Goal: Entertainment & Leisure: Browse casually

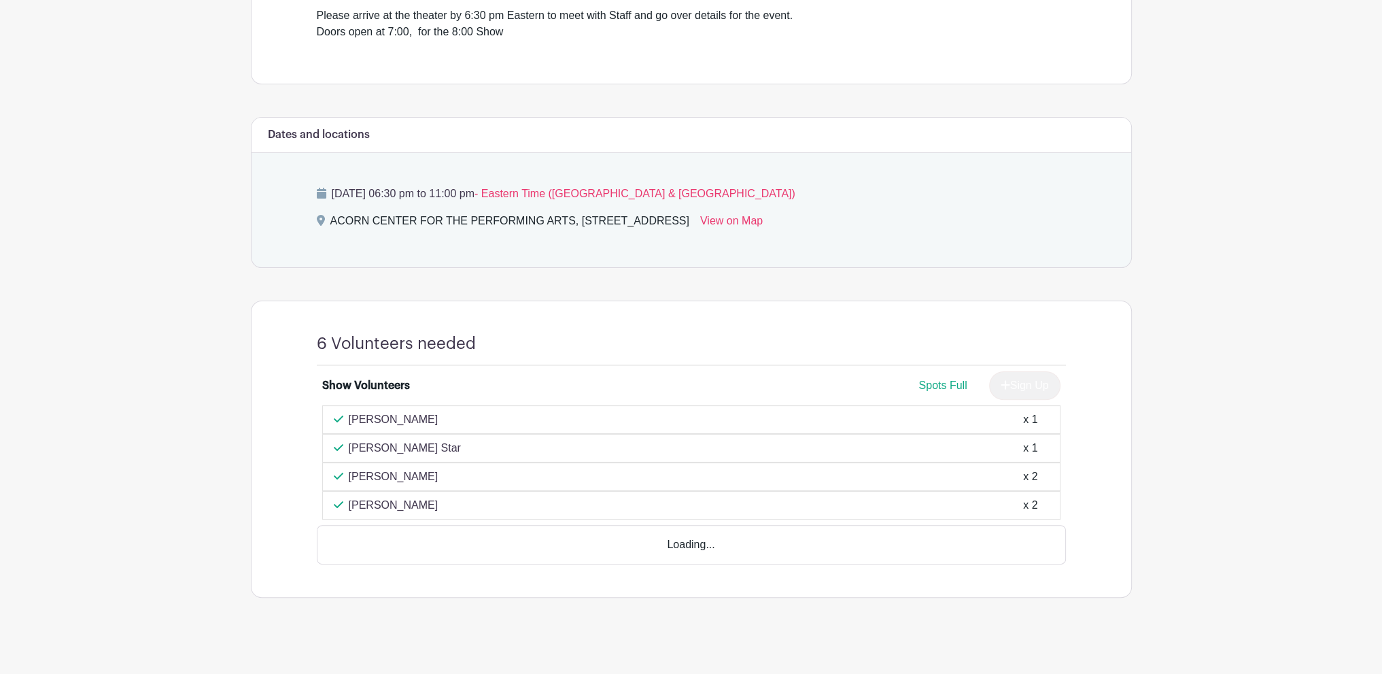
scroll to position [443, 0]
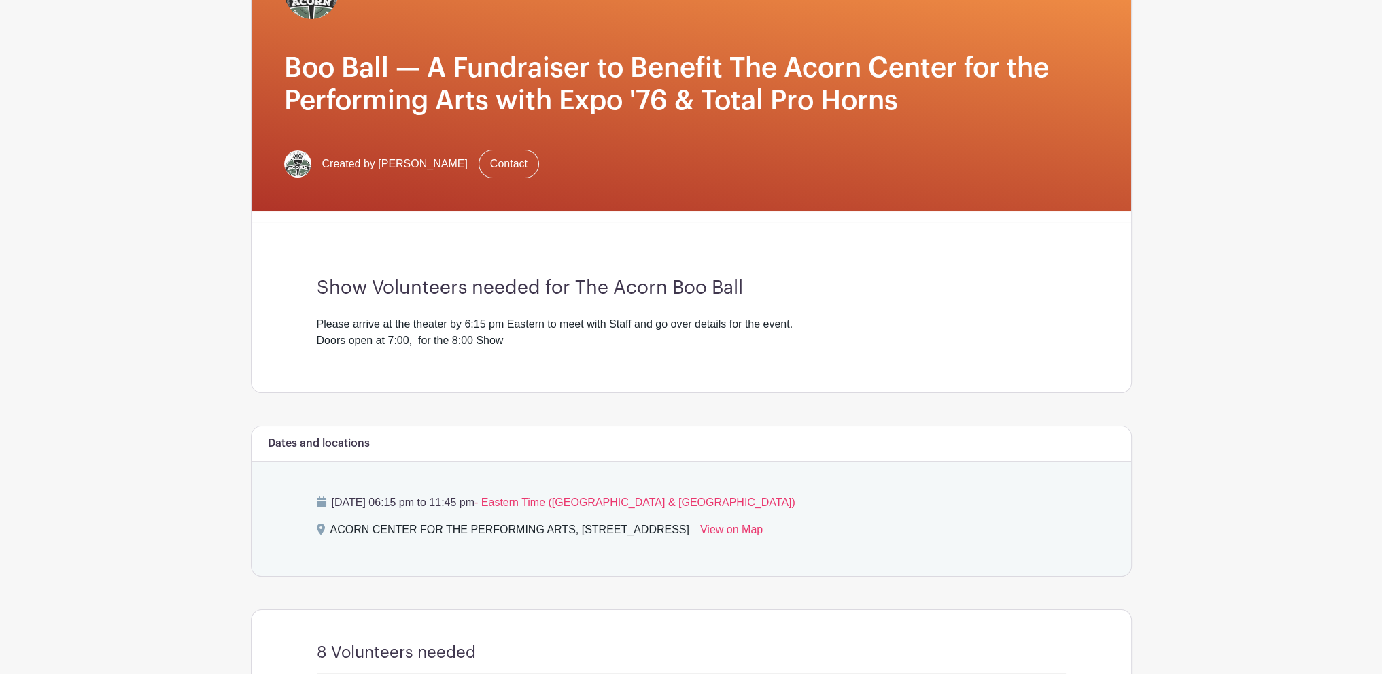
scroll to position [476, 0]
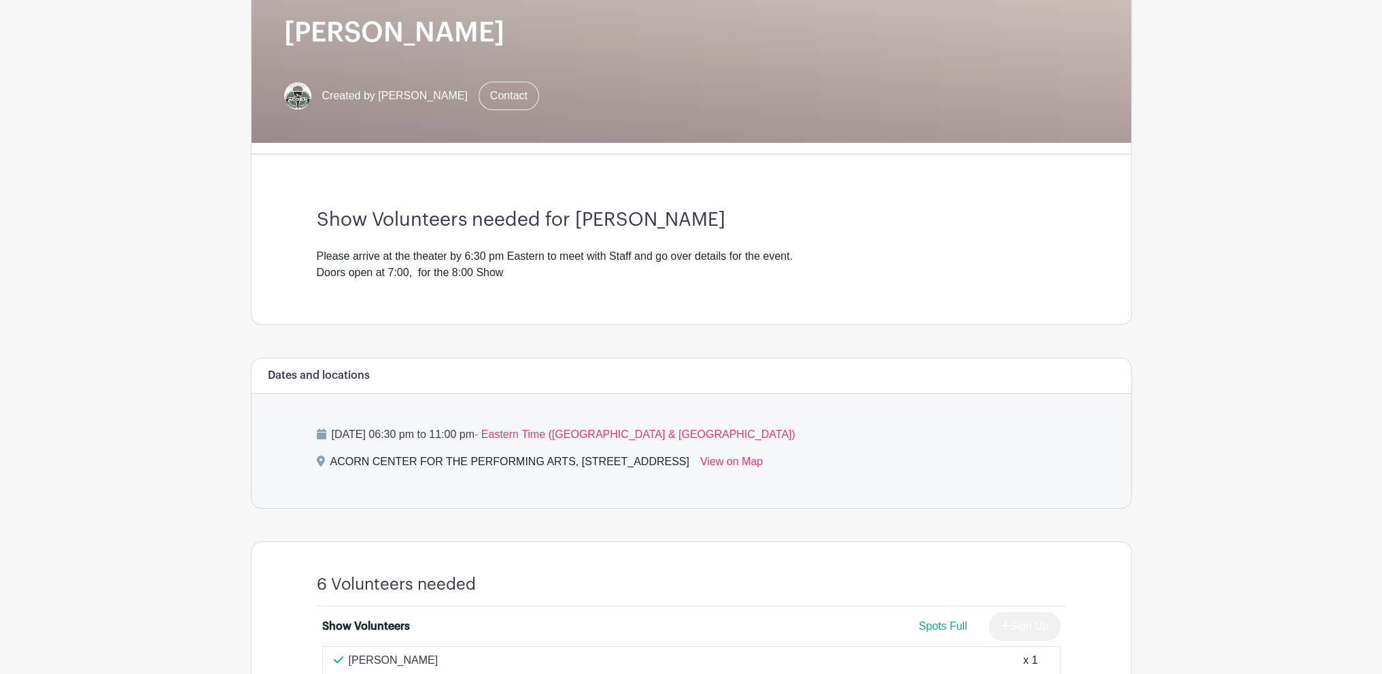
scroll to position [464, 0]
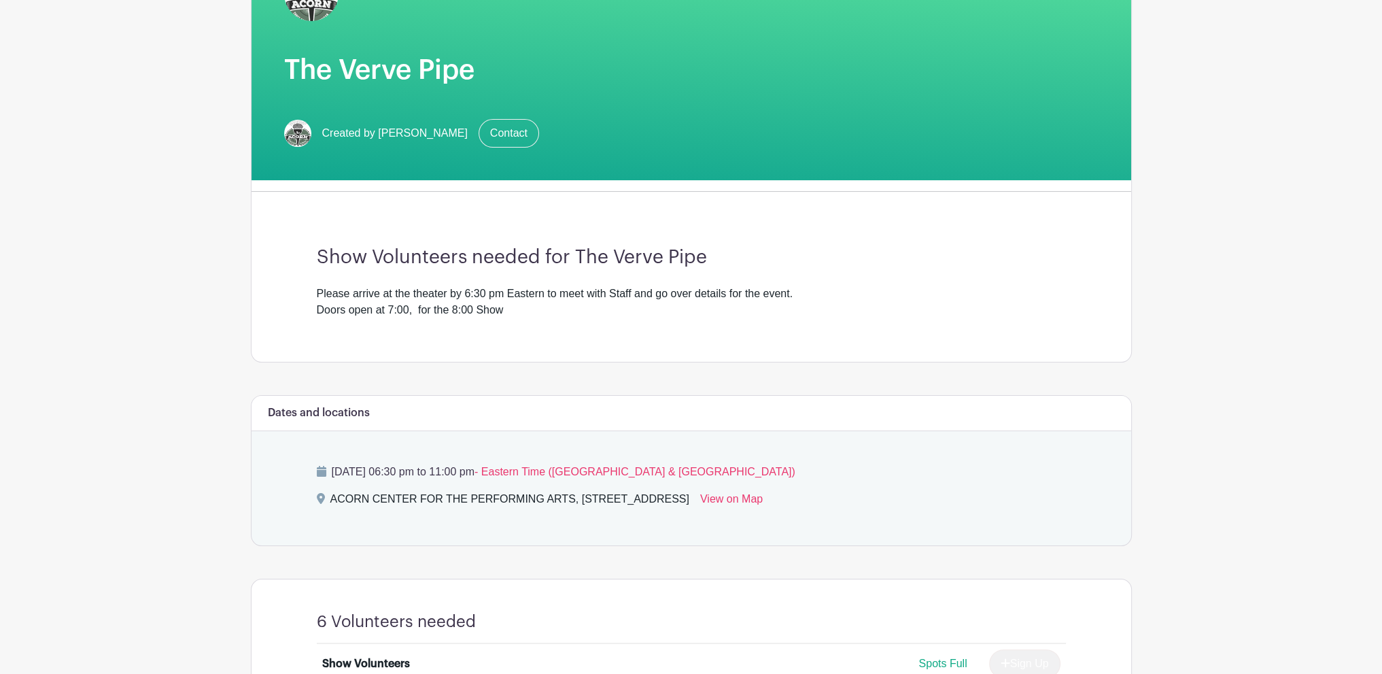
scroll to position [408, 0]
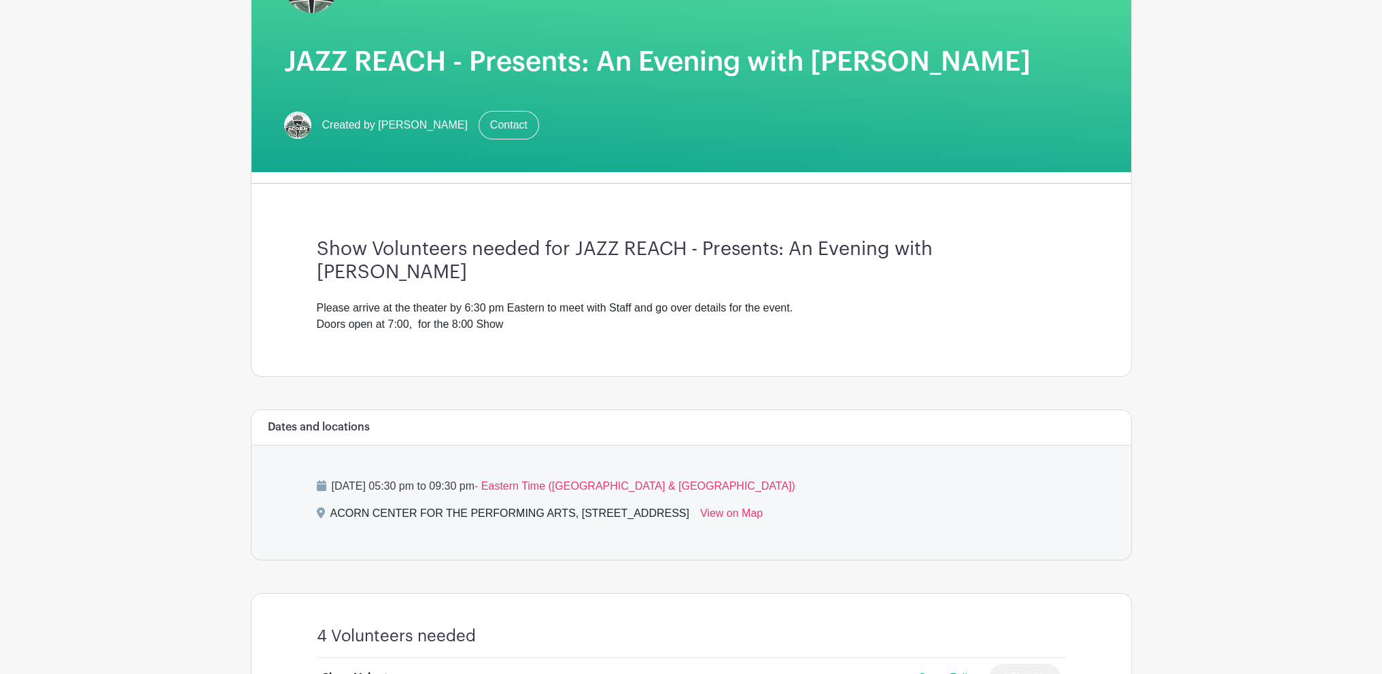
scroll to position [408, 0]
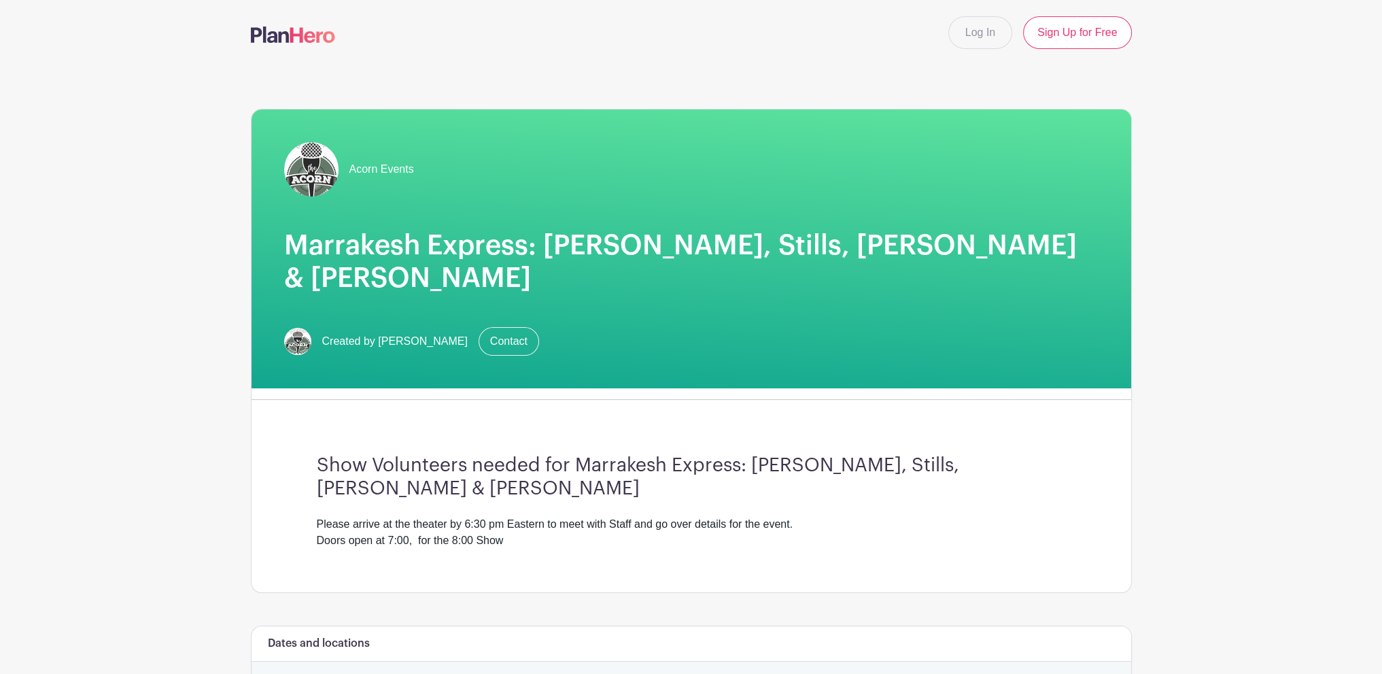
scroll to position [340, 0]
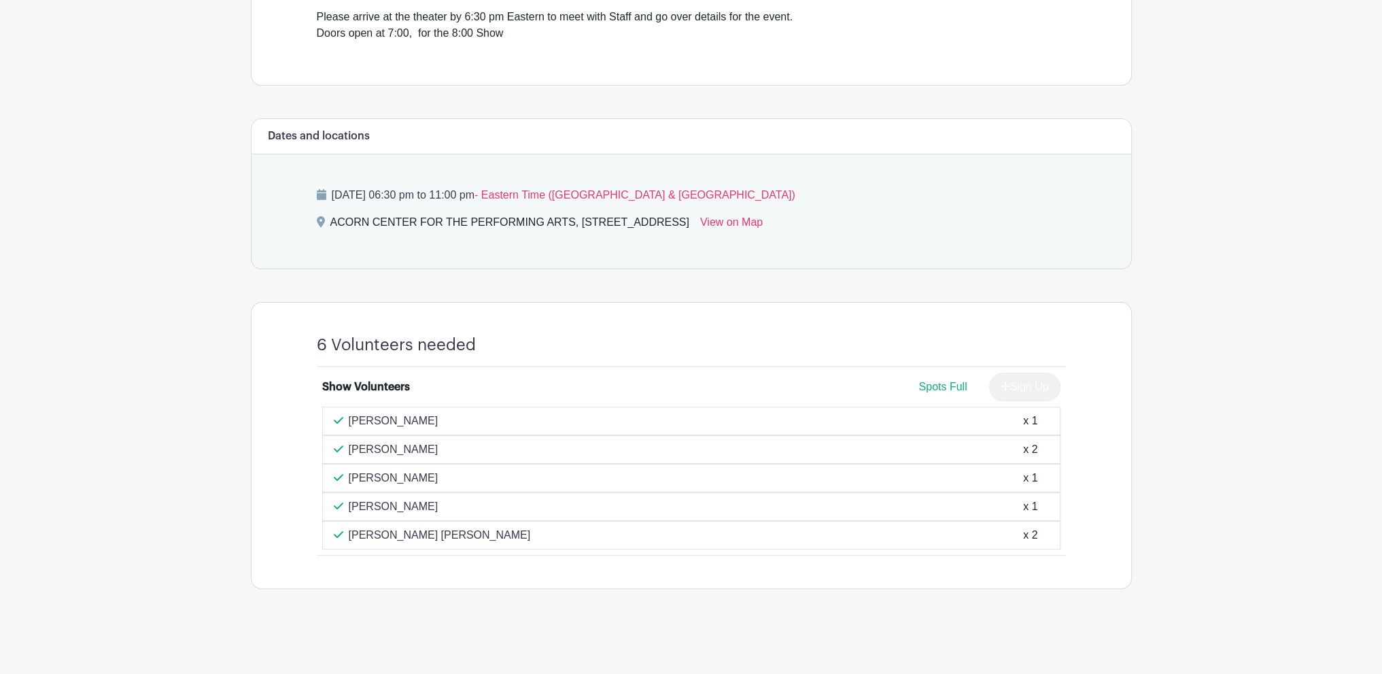
scroll to position [448, 0]
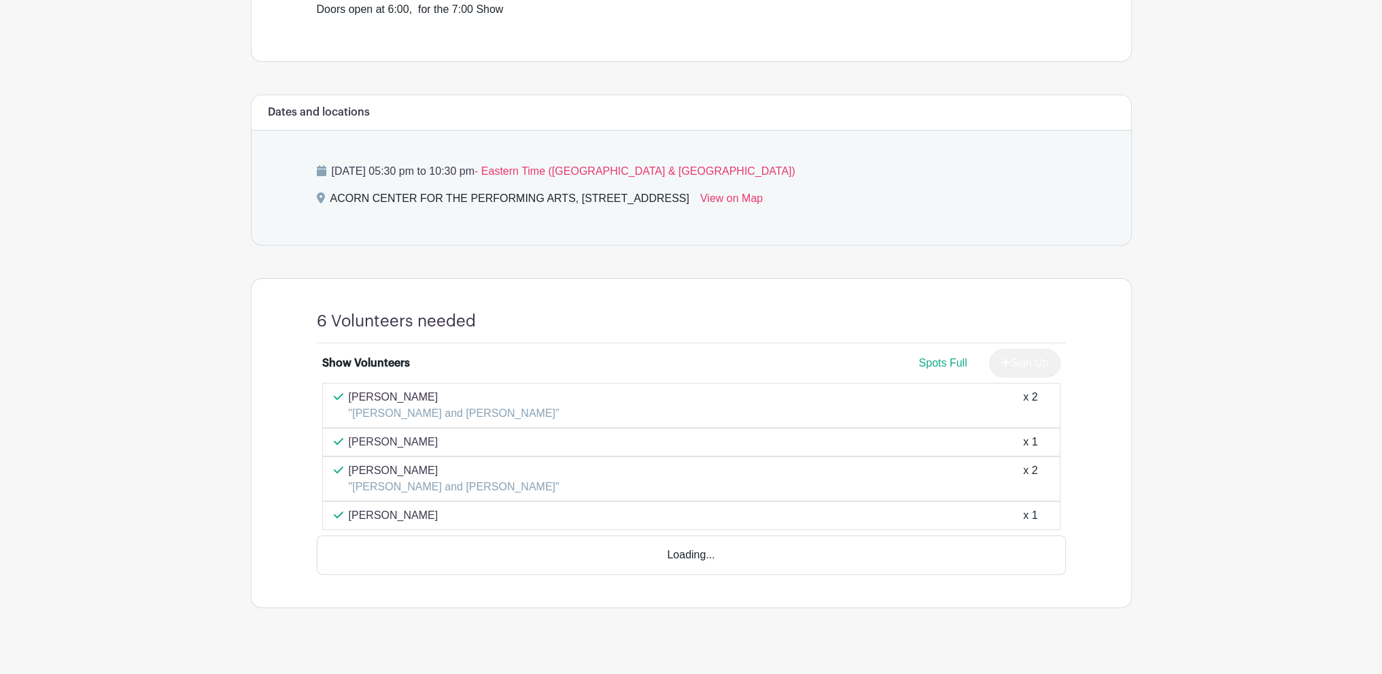
scroll to position [452, 0]
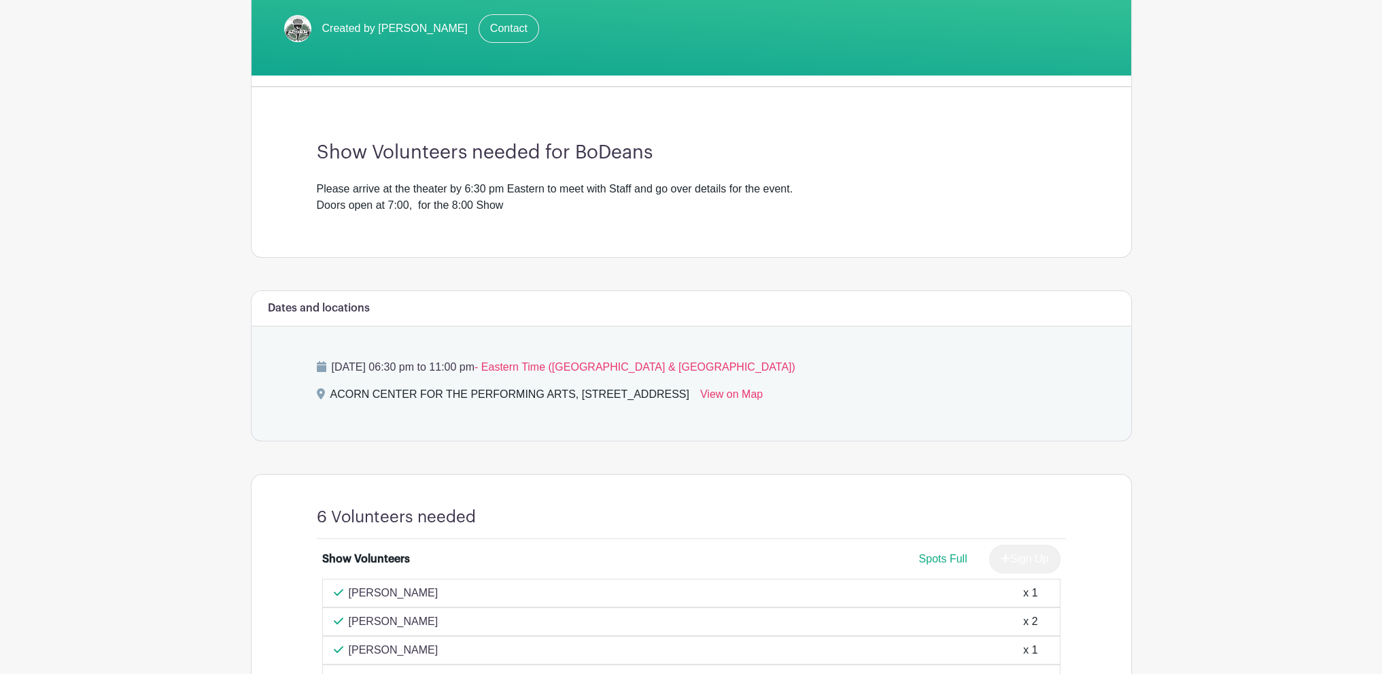
scroll to position [419, 0]
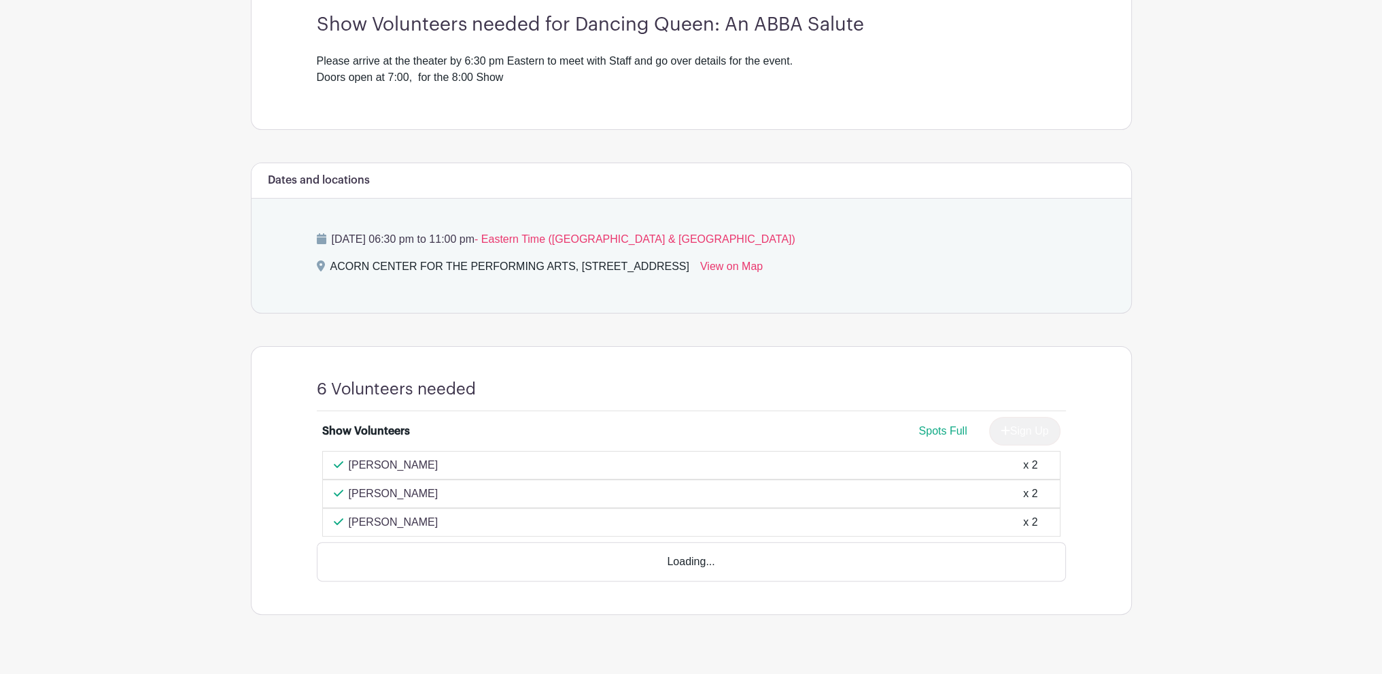
scroll to position [392, 0]
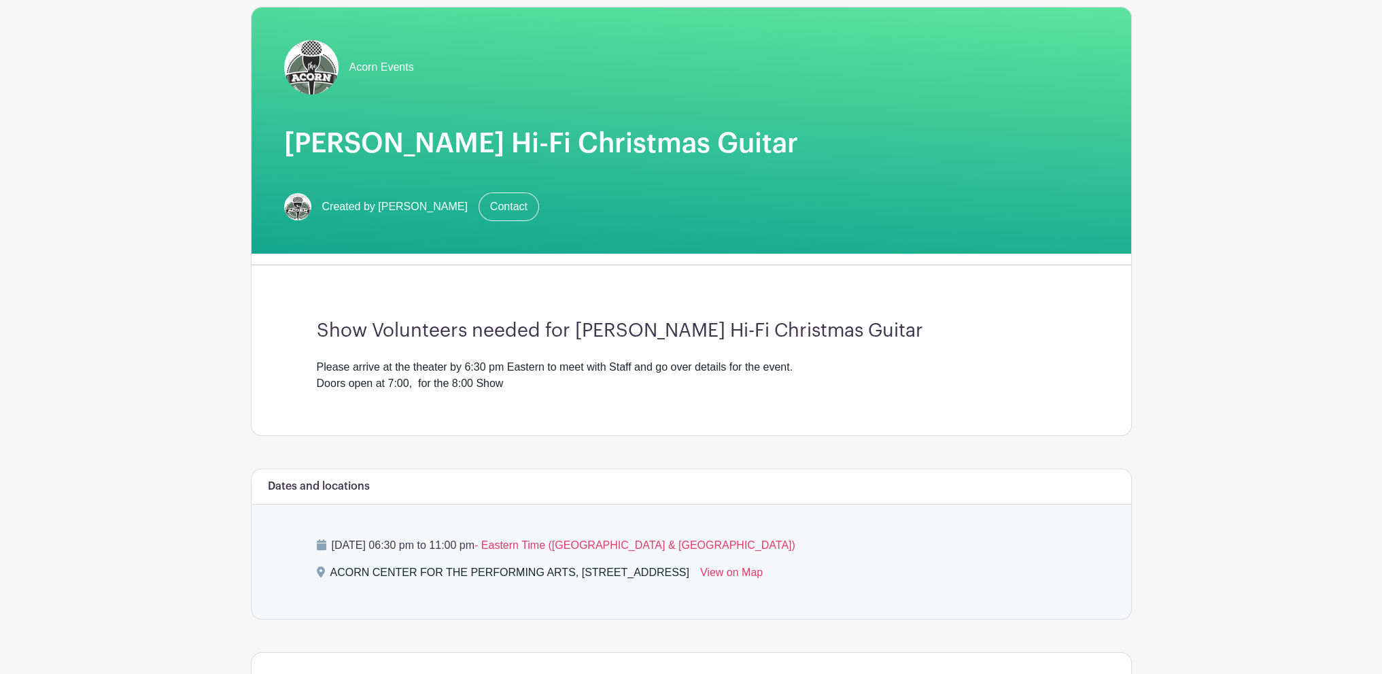
scroll to position [408, 0]
